Goal: Information Seeking & Learning: Find specific fact

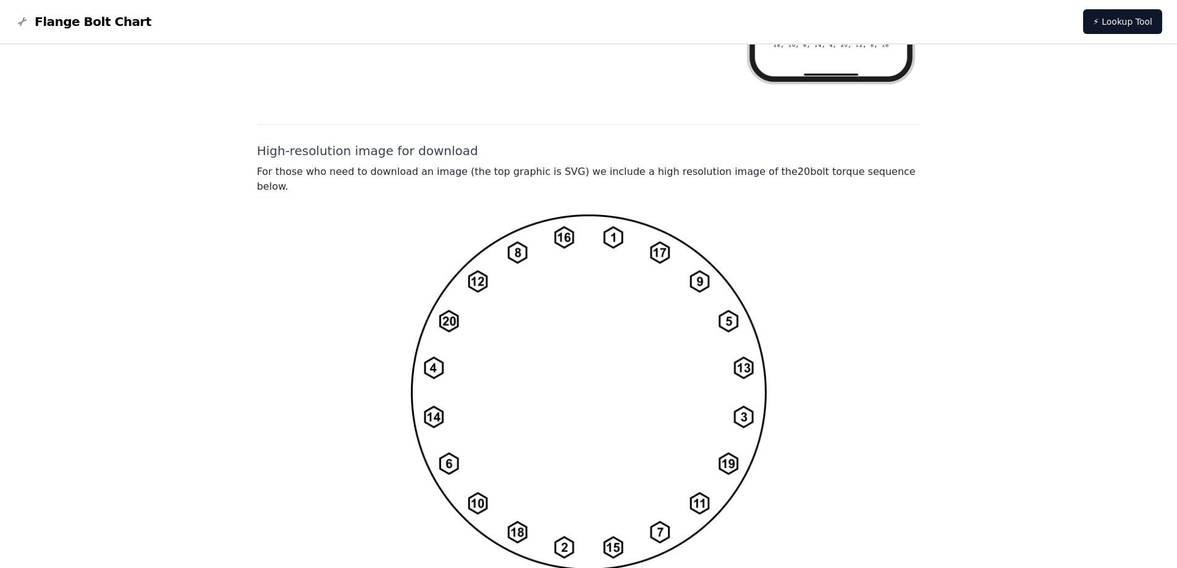
scroll to position [897, 0]
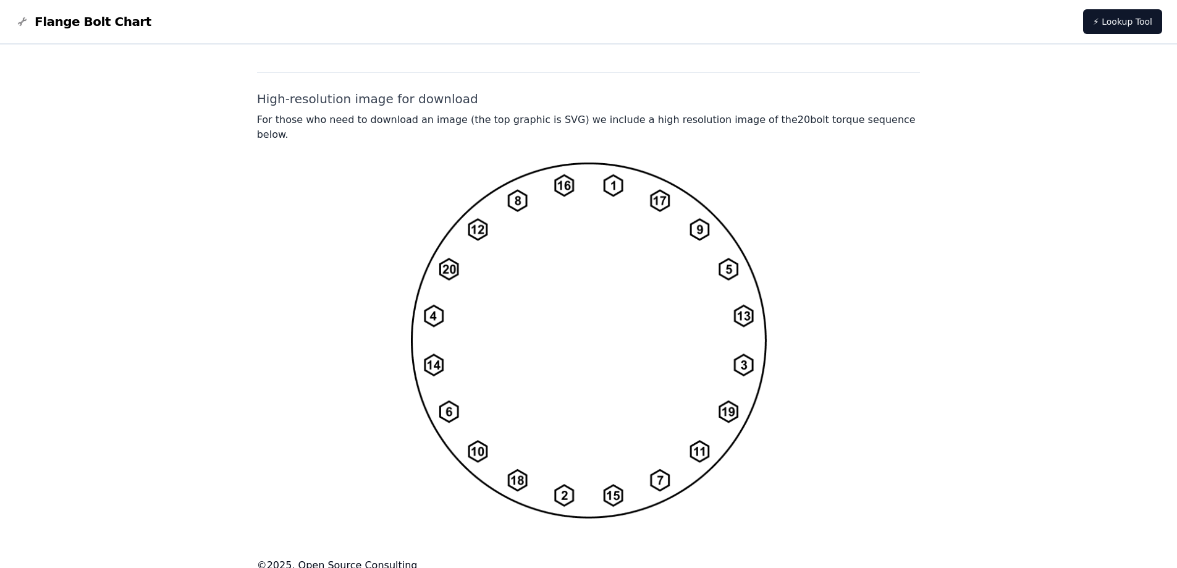
drag, startPoint x: 423, startPoint y: 515, endPoint x: 358, endPoint y: 511, distance: 64.5
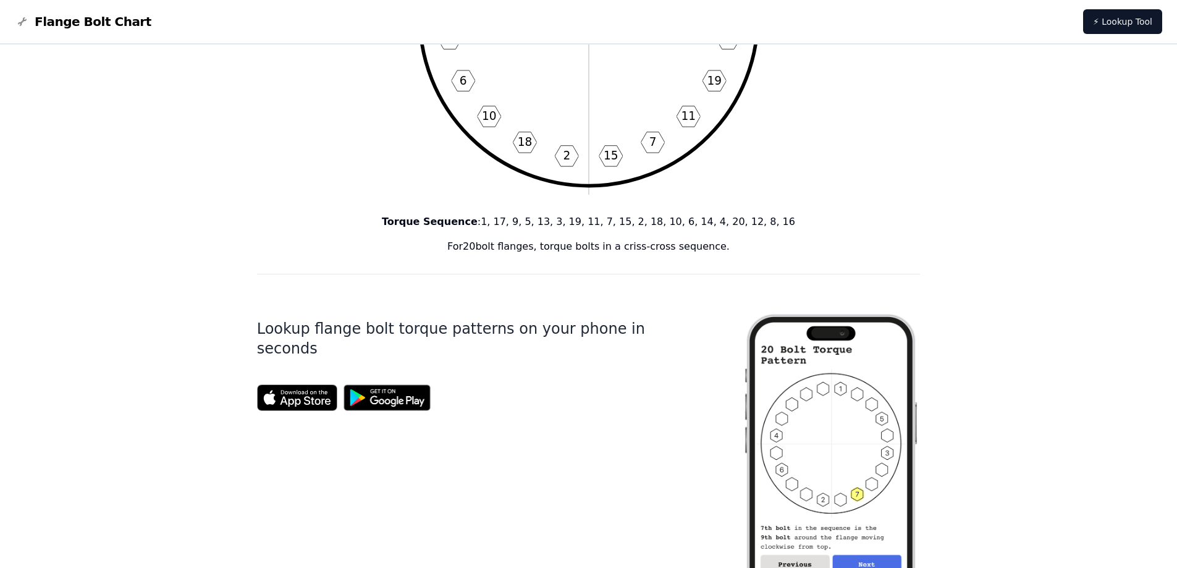
scroll to position [247, 0]
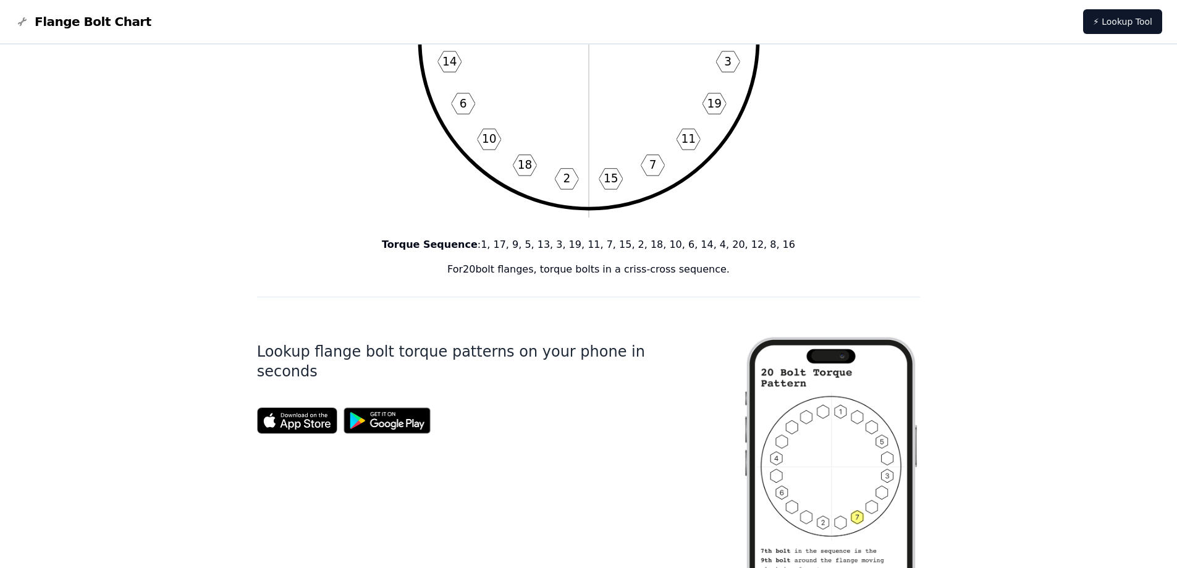
click at [671, 258] on div "Torque Sequence : 1, 17, 9, 5, 13, 3, 19, 11, 7, 15, 2, 18, 10, 6, 14, 4, 20, 1…" at bounding box center [589, 257] width 664 height 40
click at [521, 278] on div "20 Bolt Torque Pattern 1 17 9 5 13 3 19 11 7 15 2 18 10 6 14 4 20 12 8 16 Torqu…" at bounding box center [589, 492] width 664 height 1391
click at [661, 281] on div "20 Bolt Torque Pattern 1 17 9 5 13 3 19 11 7 15 2 18 10 6 14 4 20 12 8 16 Torqu…" at bounding box center [589, 492] width 664 height 1391
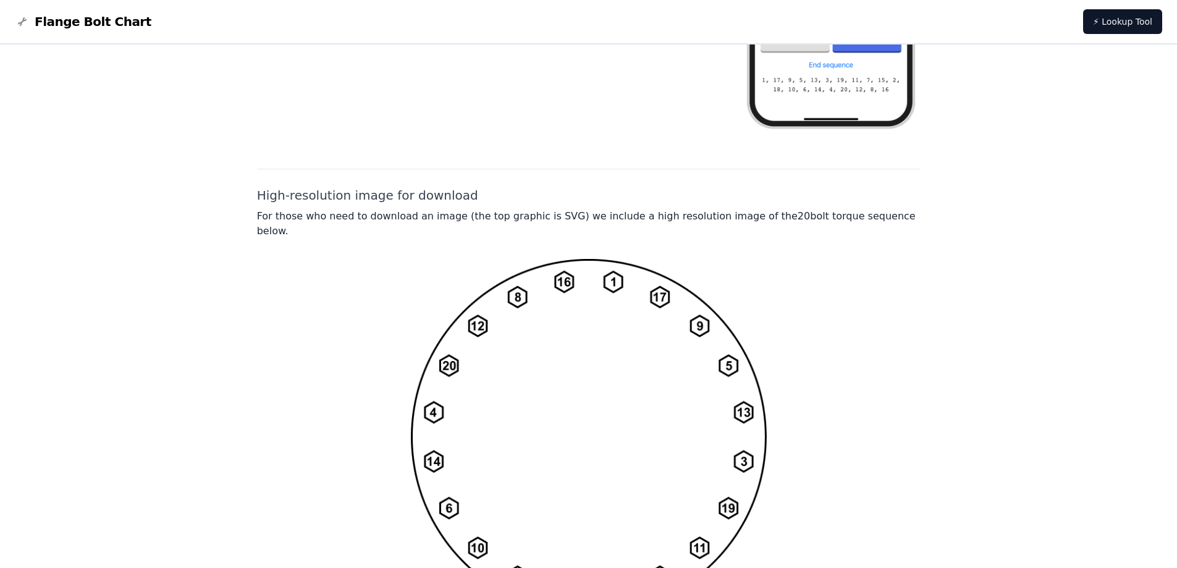
scroll to position [803, 0]
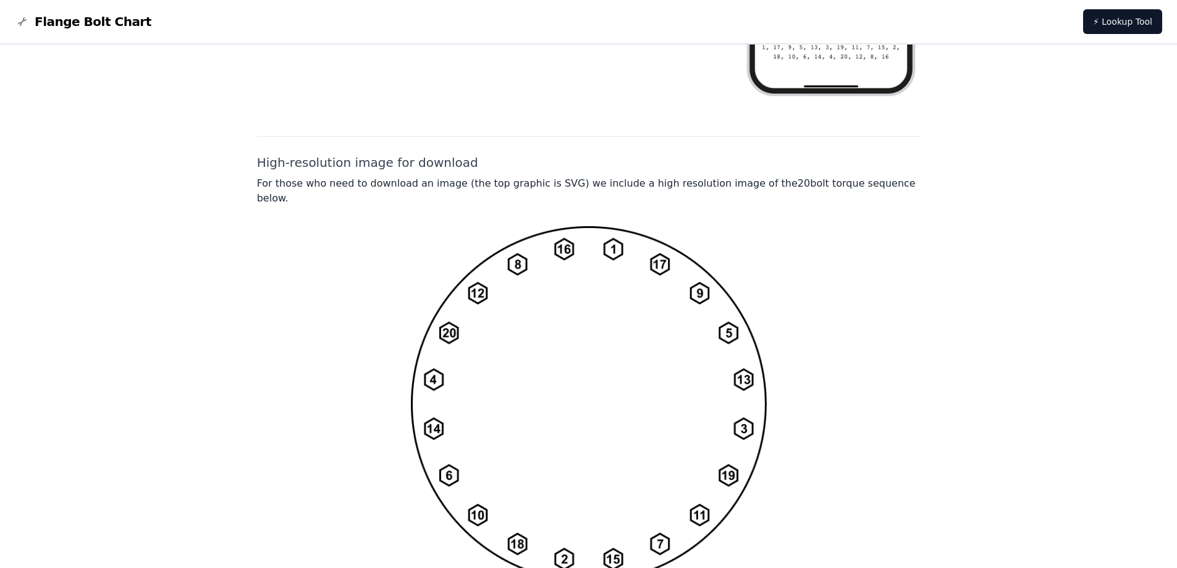
scroll to position [865, 0]
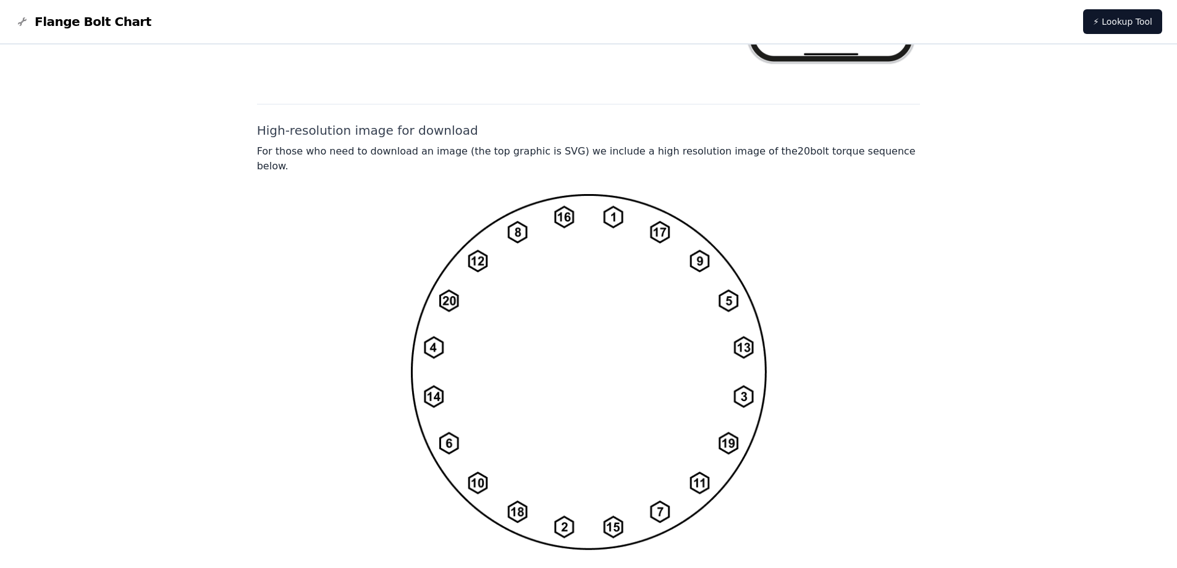
click at [749, 193] on img at bounding box center [589, 371] width 356 height 357
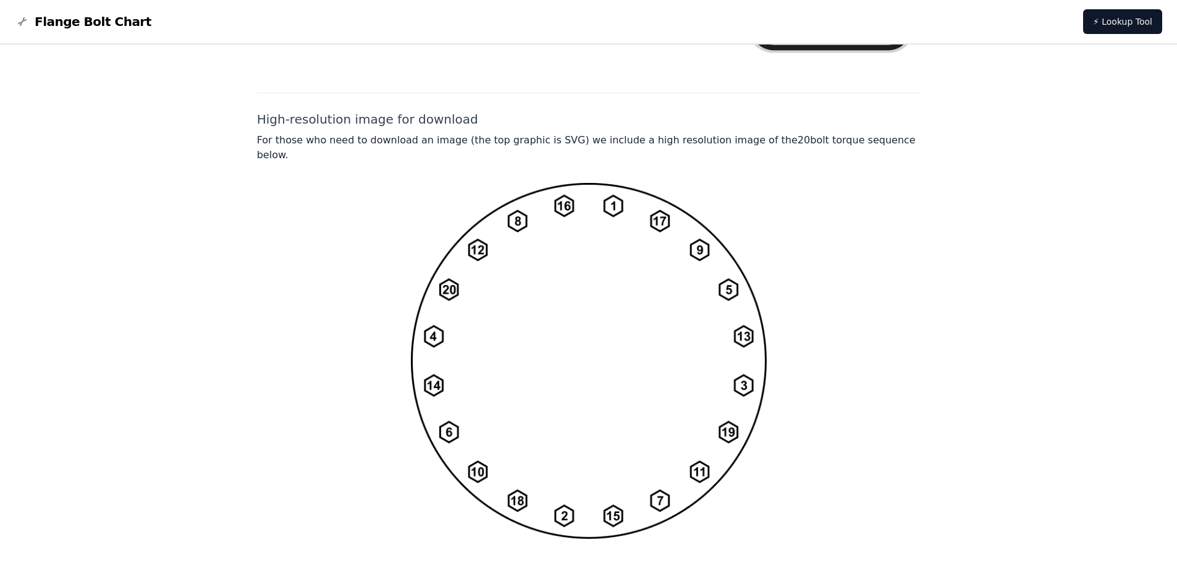
scroll to position [897, 0]
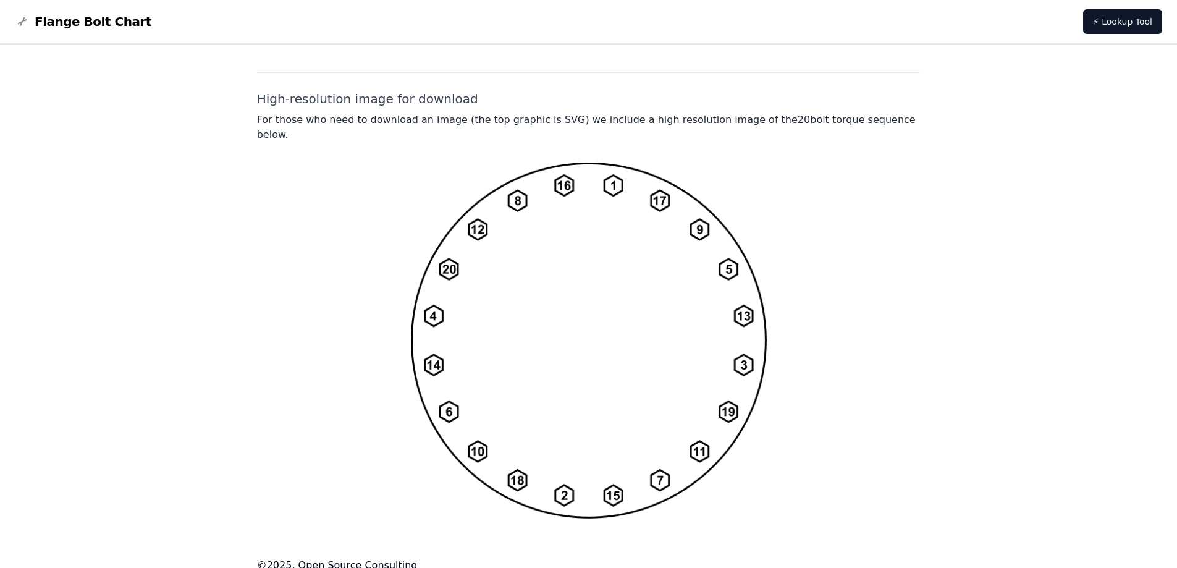
click at [281, 234] on div at bounding box center [589, 340] width 664 height 357
click at [651, 302] on img at bounding box center [589, 340] width 356 height 357
click at [394, 221] on div at bounding box center [589, 340] width 664 height 357
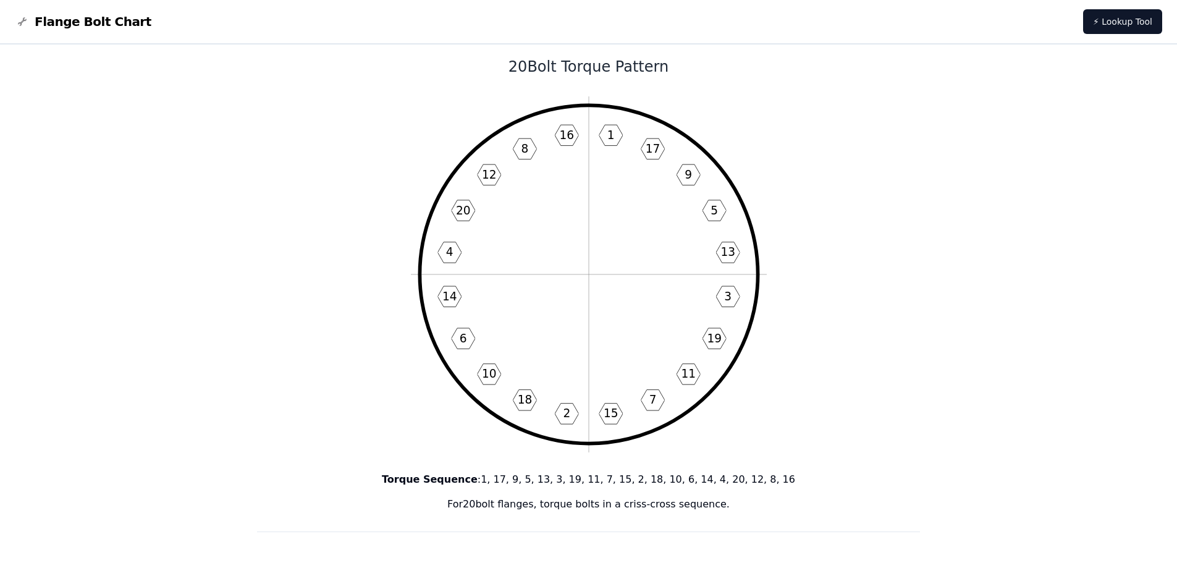
scroll to position [0, 0]
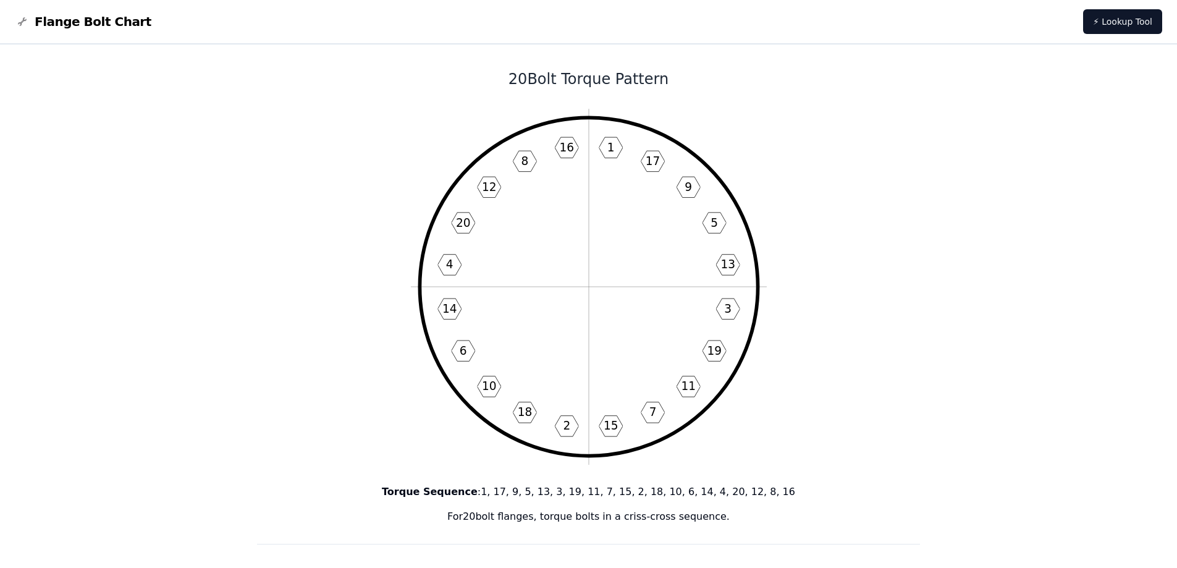
click at [522, 190] on icon "1 17 9 5 13 3 19 11 7 15 2 18 10 6 14 4 20 12 8 16" at bounding box center [589, 287] width 356 height 356
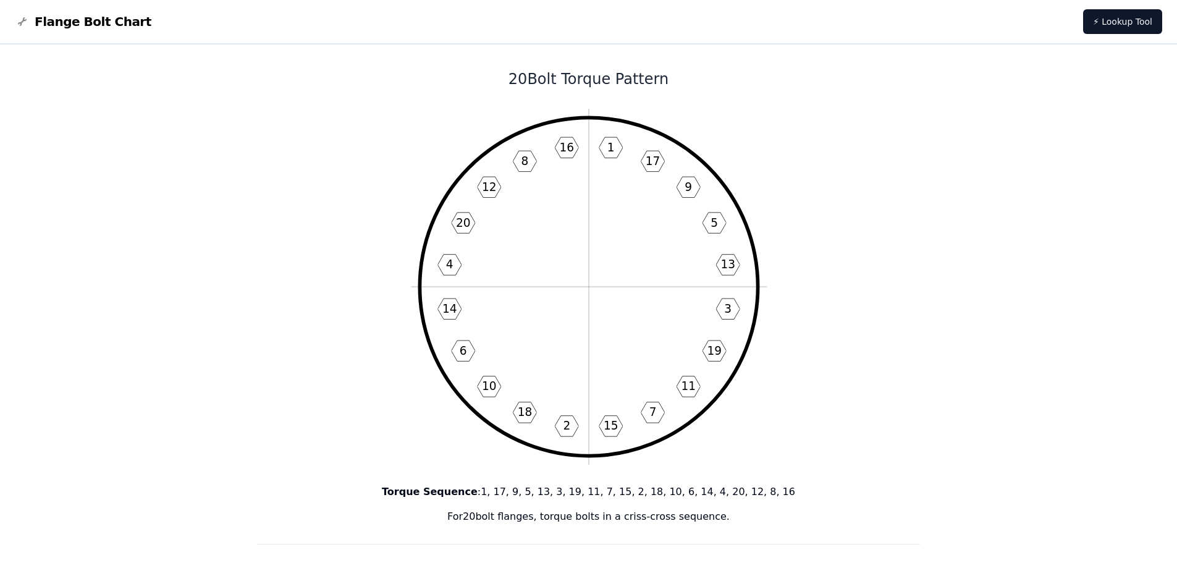
drag, startPoint x: 509, startPoint y: 83, endPoint x: 666, endPoint y: 87, distance: 157.0
click at [666, 87] on h1 "20 Bolt Torque Pattern" at bounding box center [589, 79] width 664 height 20
drag, startPoint x: 514, startPoint y: 79, endPoint x: 663, endPoint y: 78, distance: 149.0
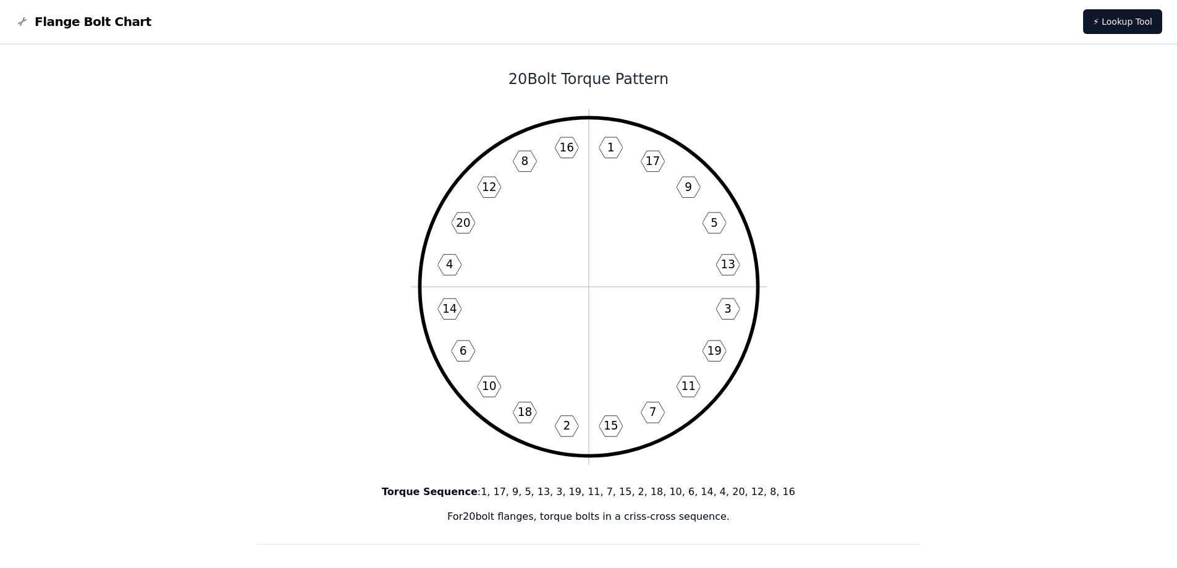
click at [663, 78] on h1 "20 Bolt Torque Pattern" at bounding box center [589, 79] width 664 height 20
drag, startPoint x: 515, startPoint y: 78, endPoint x: 673, endPoint y: 83, distance: 158.3
click at [673, 83] on h1 "20 Bolt Torque Pattern" at bounding box center [589, 79] width 664 height 20
click at [679, 85] on h1 "20 Bolt Torque Pattern" at bounding box center [589, 79] width 664 height 20
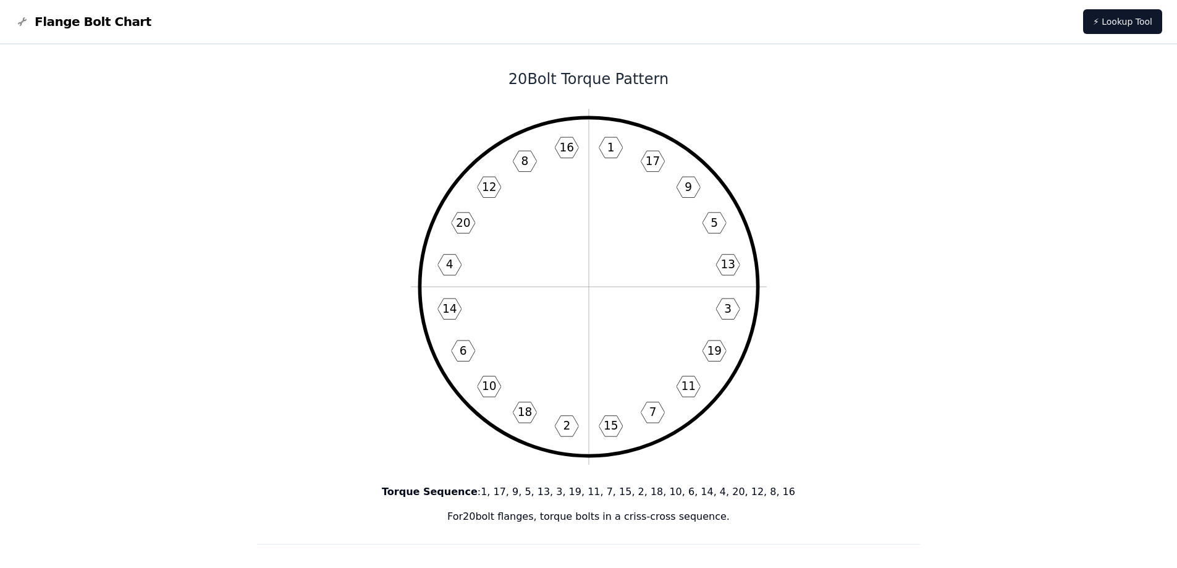
click at [517, 82] on h1 "20 Bolt Torque Pattern" at bounding box center [589, 79] width 664 height 20
drag, startPoint x: 513, startPoint y: 82, endPoint x: 672, endPoint y: 81, distance: 158.8
click at [672, 81] on h1 "20 Bolt Torque Pattern" at bounding box center [589, 79] width 664 height 20
click at [661, 82] on h1 "20 Bolt Torque Pattern" at bounding box center [589, 79] width 664 height 20
click at [1117, 31] on link "⚡ Lookup Tool" at bounding box center [1122, 21] width 79 height 25
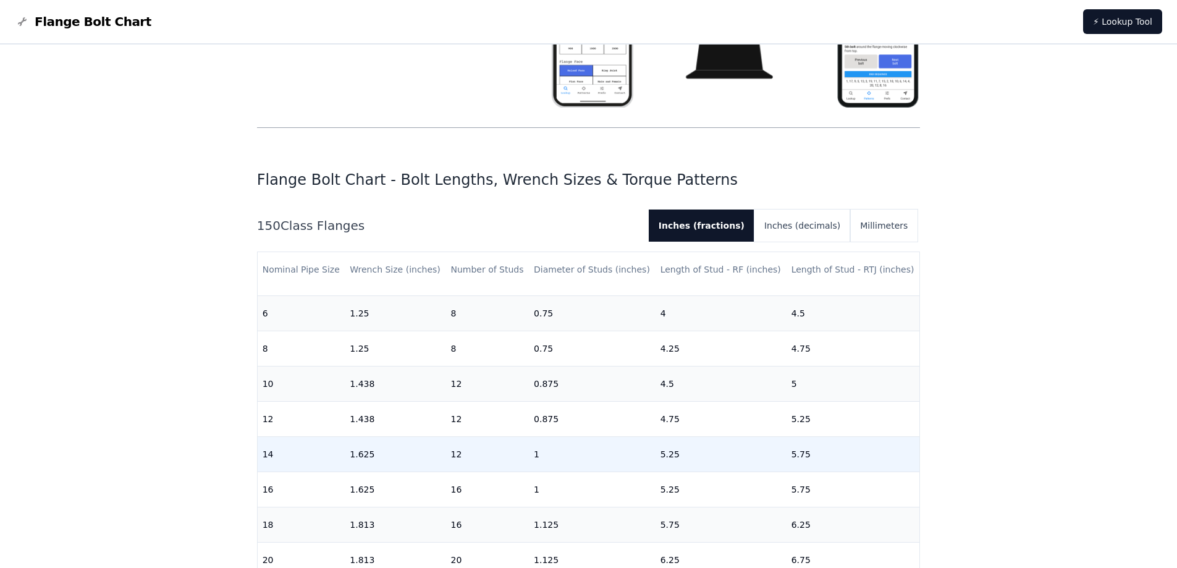
scroll to position [309, 0]
